Goal: Task Accomplishment & Management: Manage account settings

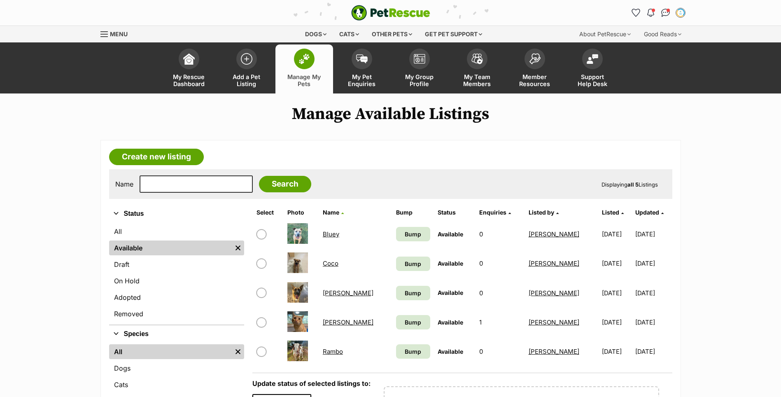
click at [261, 323] on input "checkbox" at bounding box center [261, 322] width 10 height 10
checkbox input "true"
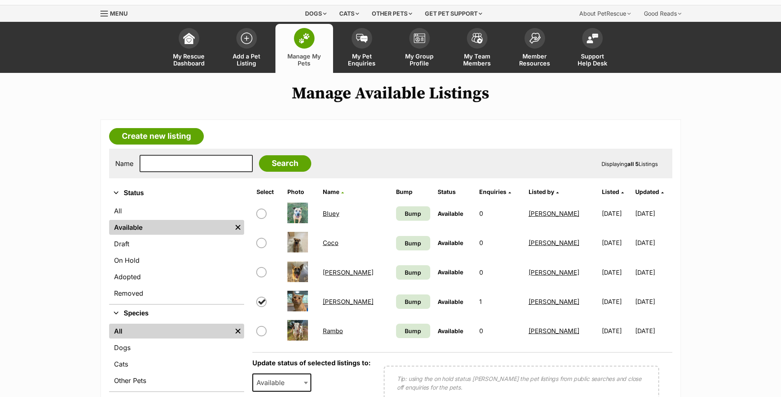
scroll to position [41, 0]
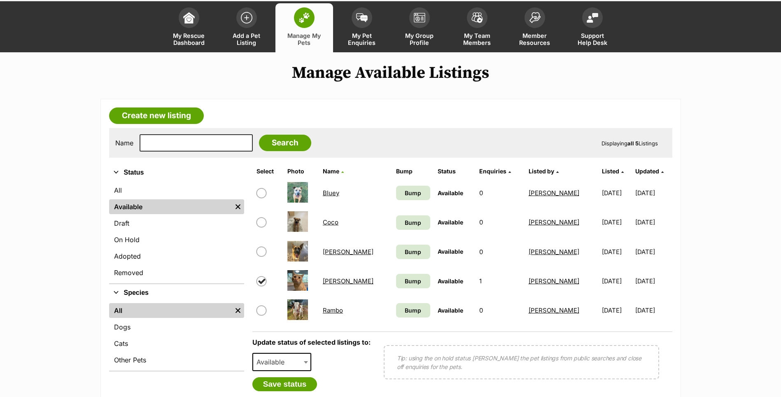
click at [266, 356] on span "Available" at bounding box center [273, 362] width 40 height 12
select select "rehomed"
click at [294, 389] on button "Save status" at bounding box center [284, 384] width 65 height 14
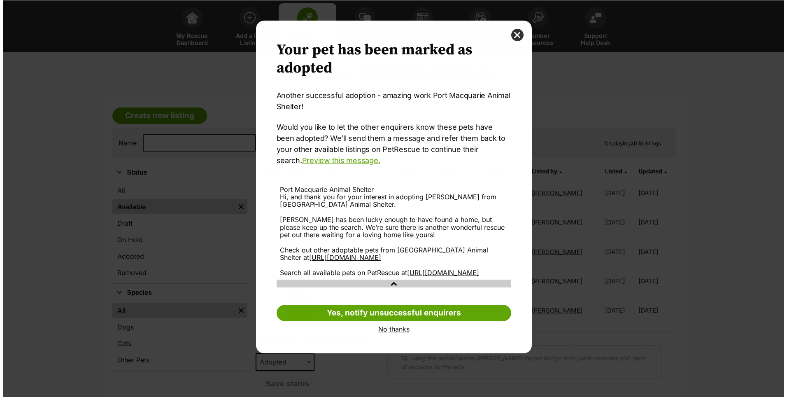
scroll to position [0, 0]
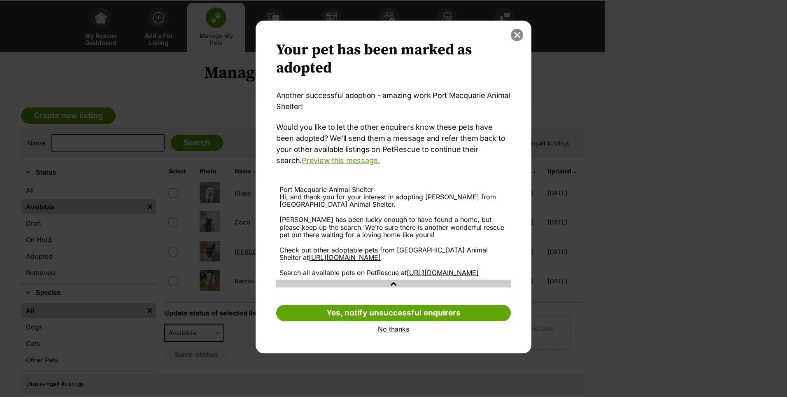
click at [516, 36] on button "close" at bounding box center [517, 35] width 12 height 12
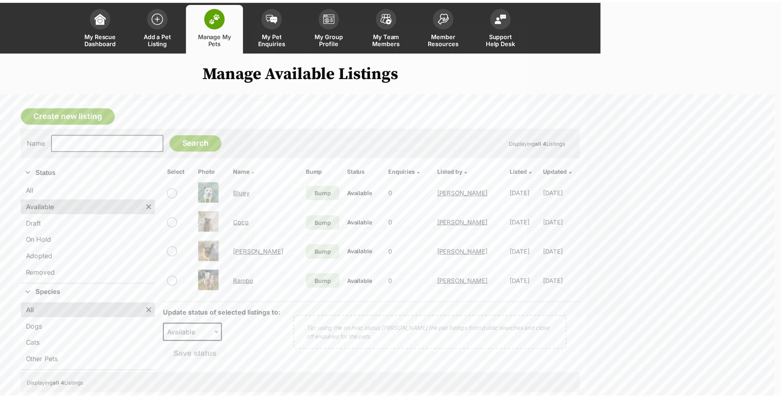
scroll to position [41, 0]
